Goal: Transaction & Acquisition: Purchase product/service

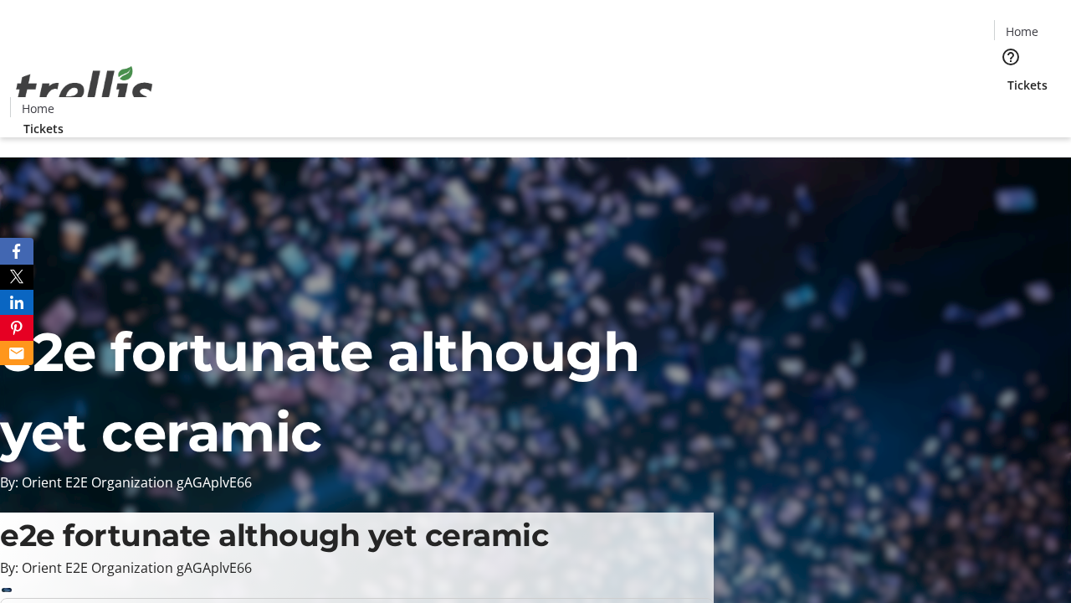
click at [1008, 76] on span "Tickets" at bounding box center [1028, 85] width 40 height 18
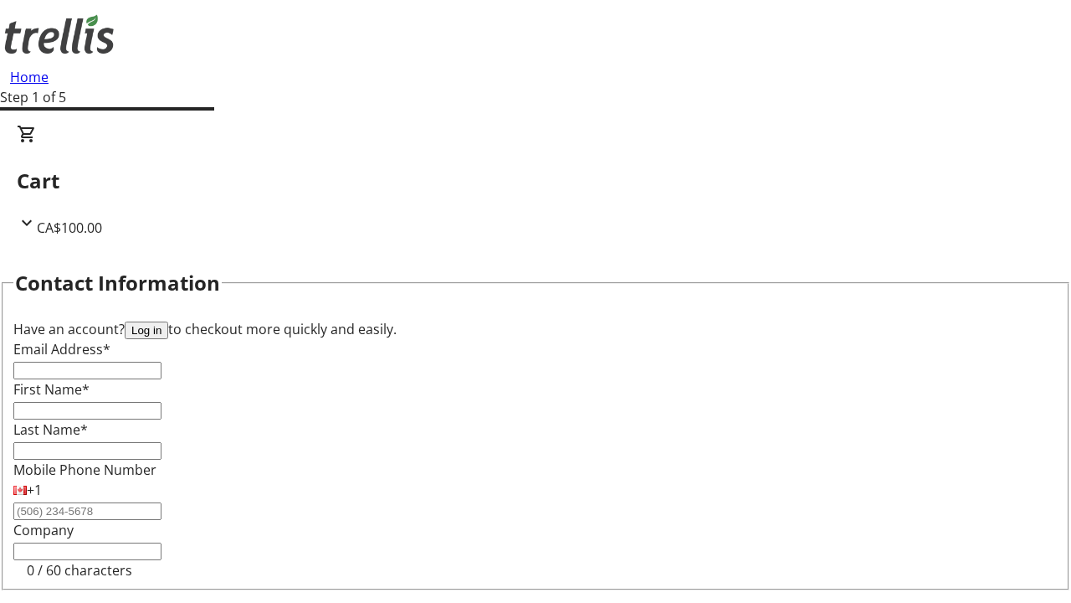
type input "FREE"
type input "[PERSON_NAME][EMAIL_ADDRESS][DOMAIN_NAME]"
type input "[PERSON_NAME]"
type input "Lubowitz"
